Goal: Find specific page/section: Find specific page/section

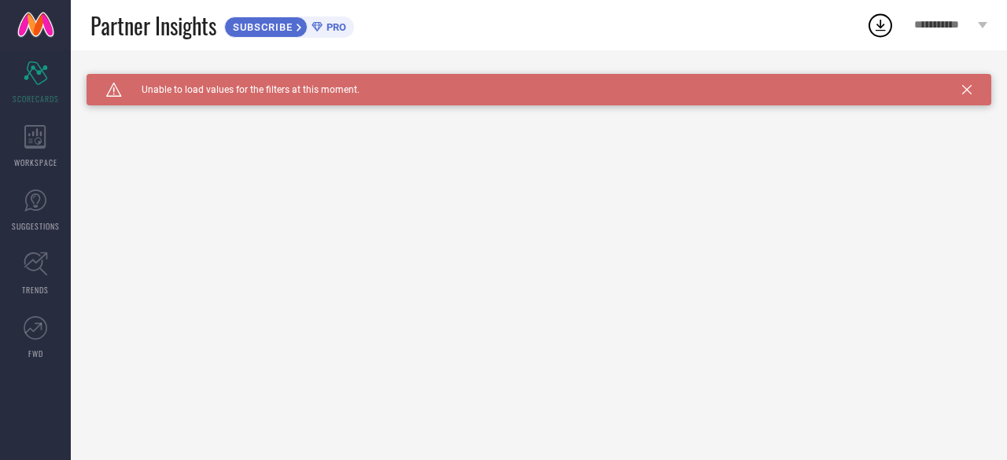
click at [971, 89] on icon at bounding box center [966, 89] width 9 height 9
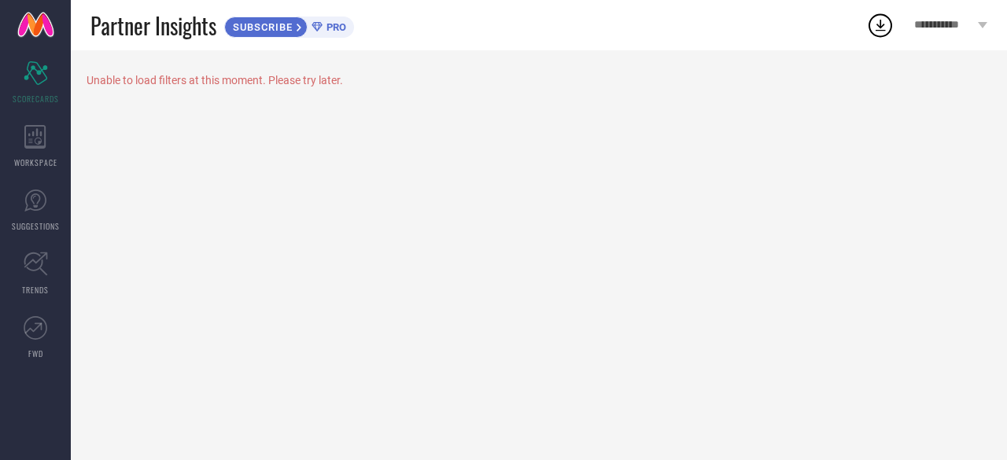
click at [46, 142] on div "WORKSPACE" at bounding box center [35, 146] width 71 height 63
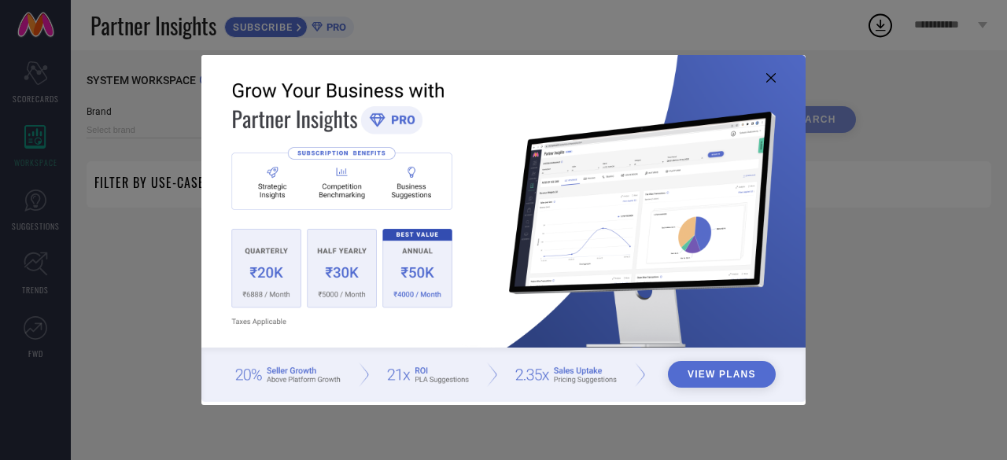
type input "1 STOP FASHION"
type input "All"
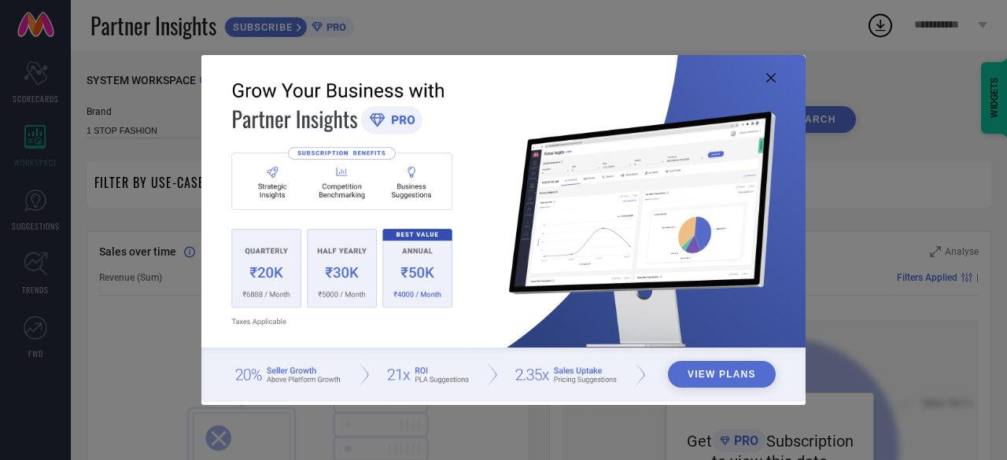
click at [771, 81] on icon at bounding box center [771, 77] width 9 height 9
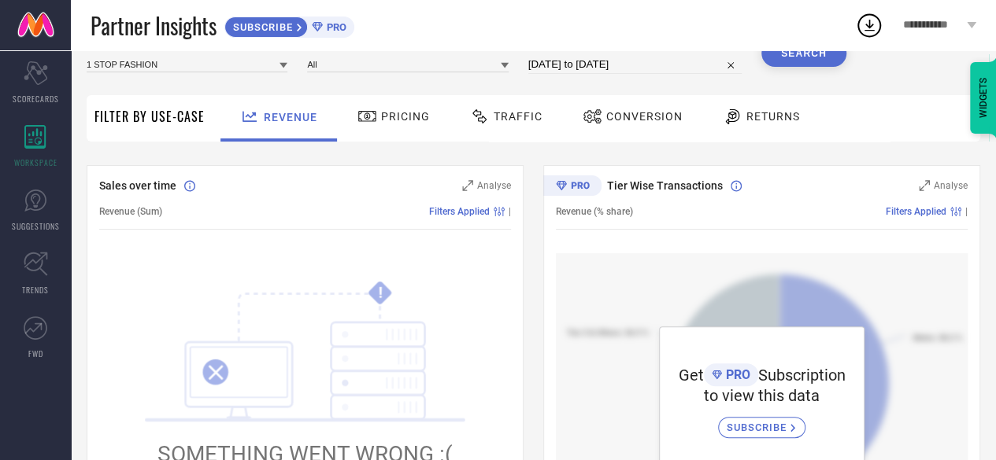
scroll to position [60, 0]
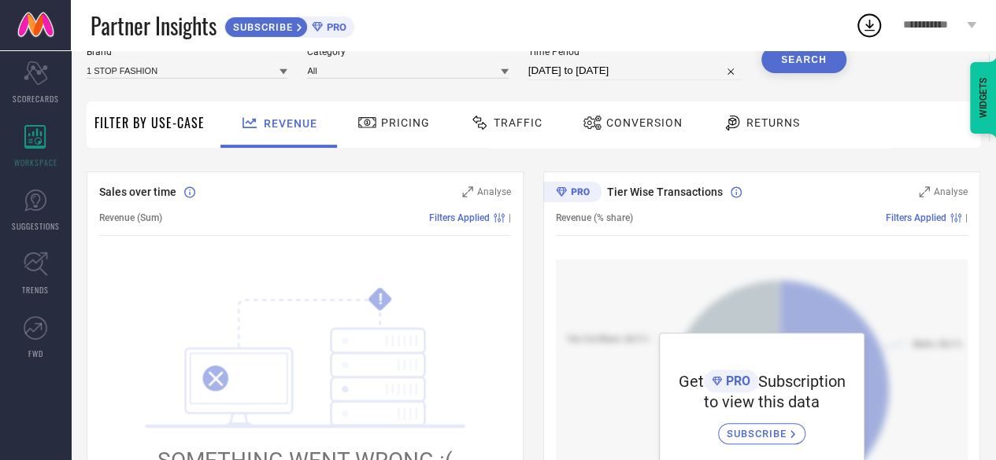
click at [737, 120] on icon at bounding box center [732, 122] width 20 height 19
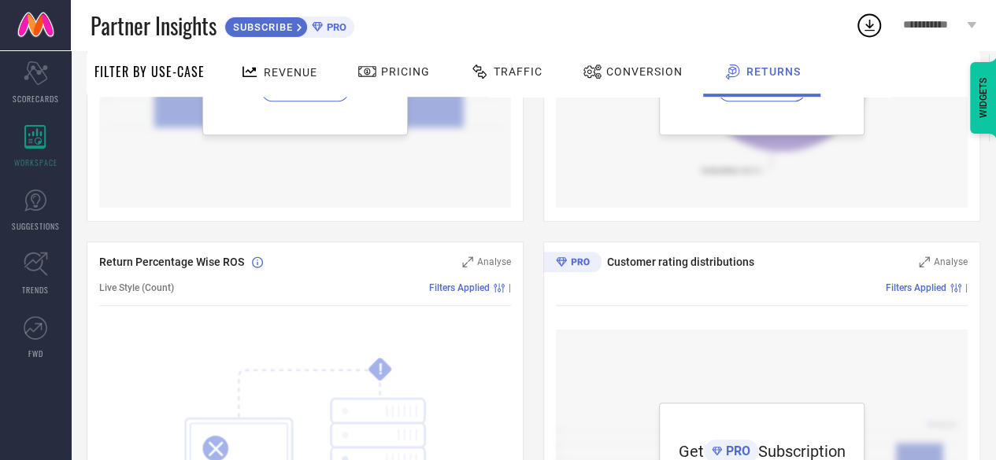
scroll to position [0, 0]
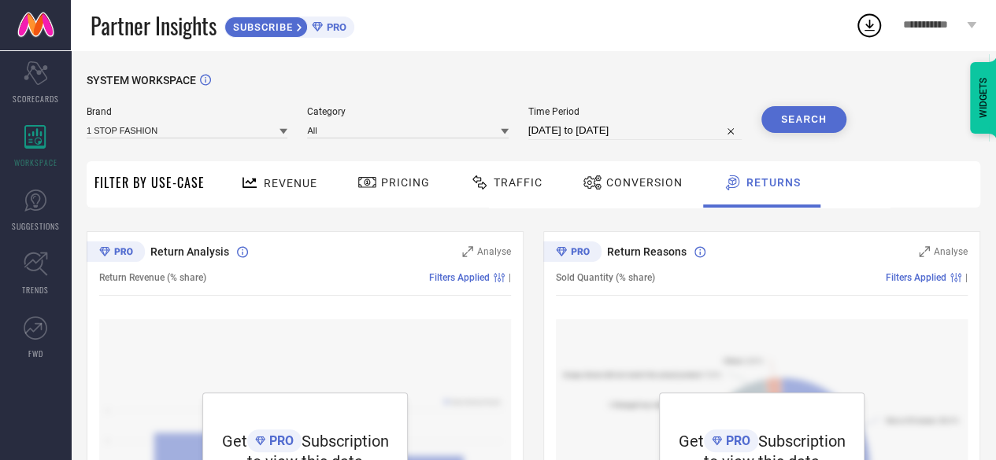
click at [46, 211] on icon at bounding box center [36, 201] width 24 height 24
